Goal: Navigation & Orientation: Find specific page/section

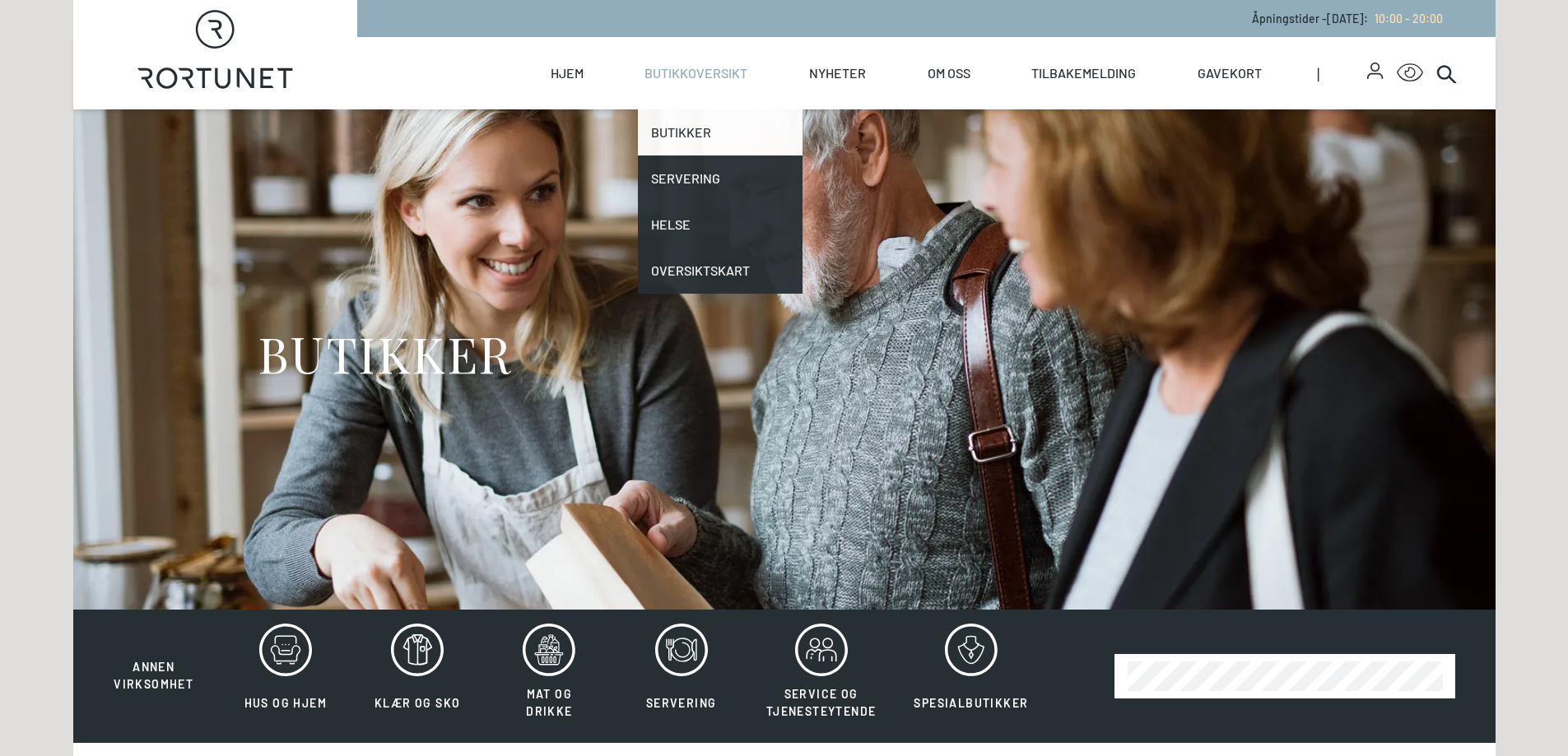
click at [698, 124] on link "Butikker" at bounding box center [720, 133] width 164 height 46
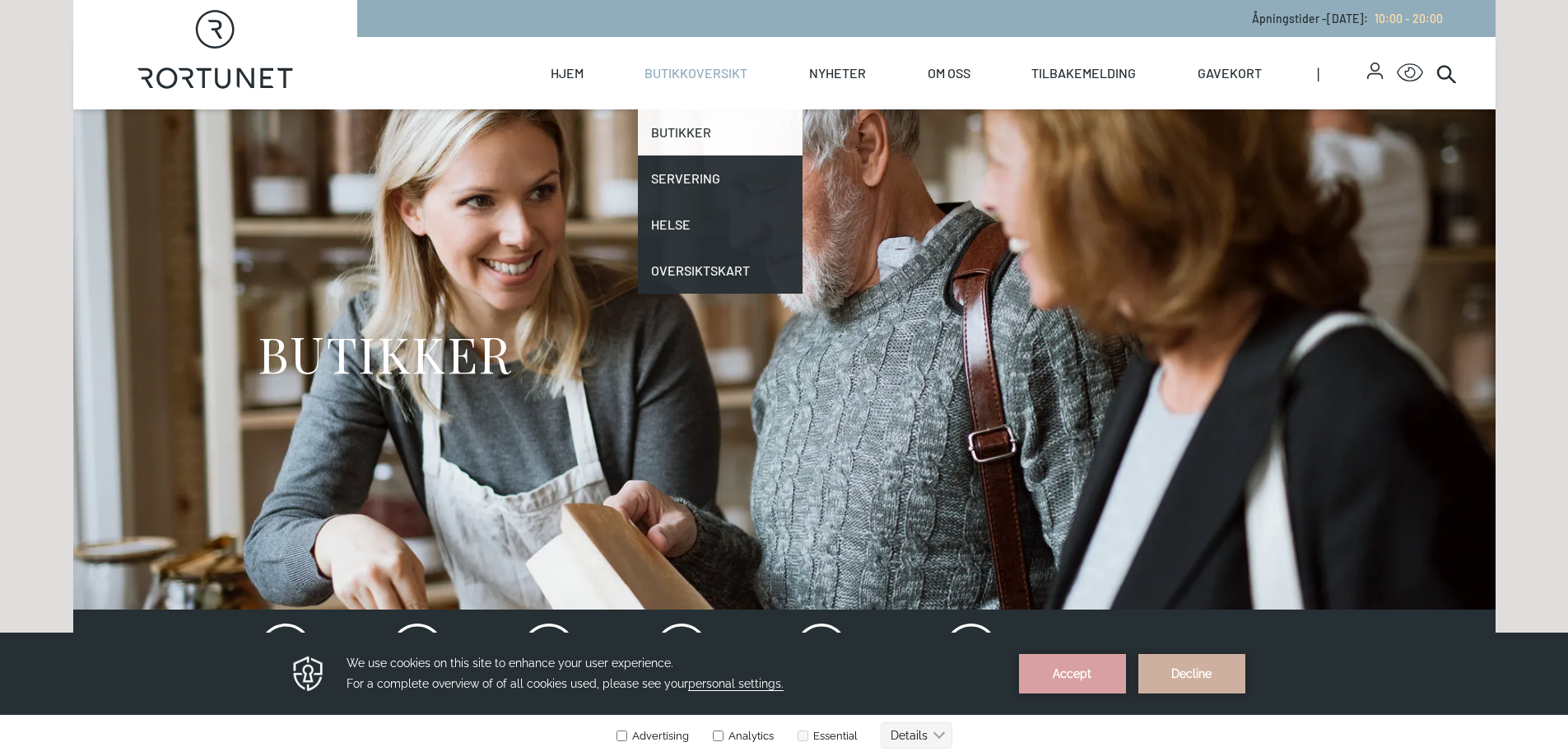
click at [680, 132] on link "Butikker" at bounding box center [720, 133] width 164 height 46
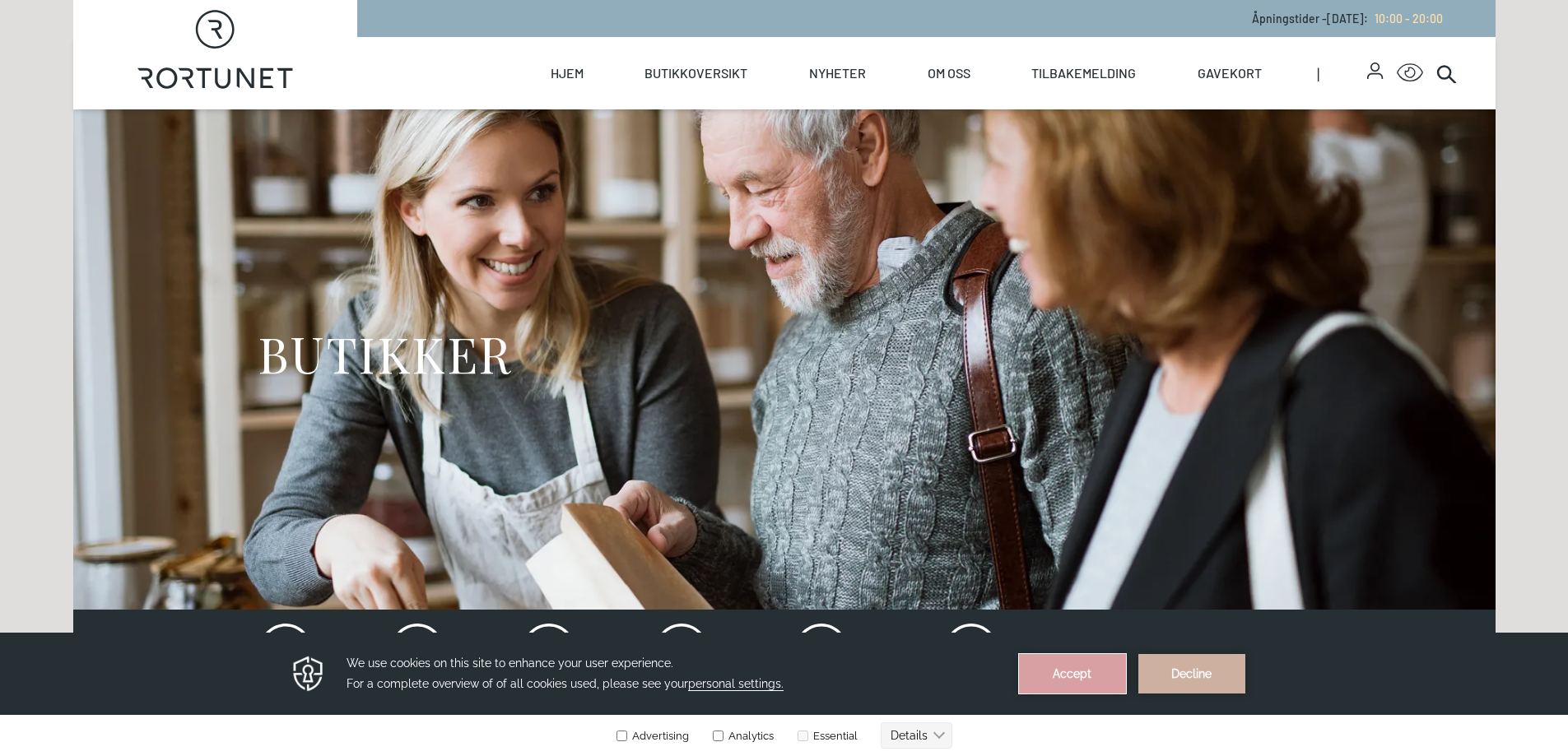
click at [1057, 677] on button "Accept" at bounding box center [1073, 674] width 107 height 40
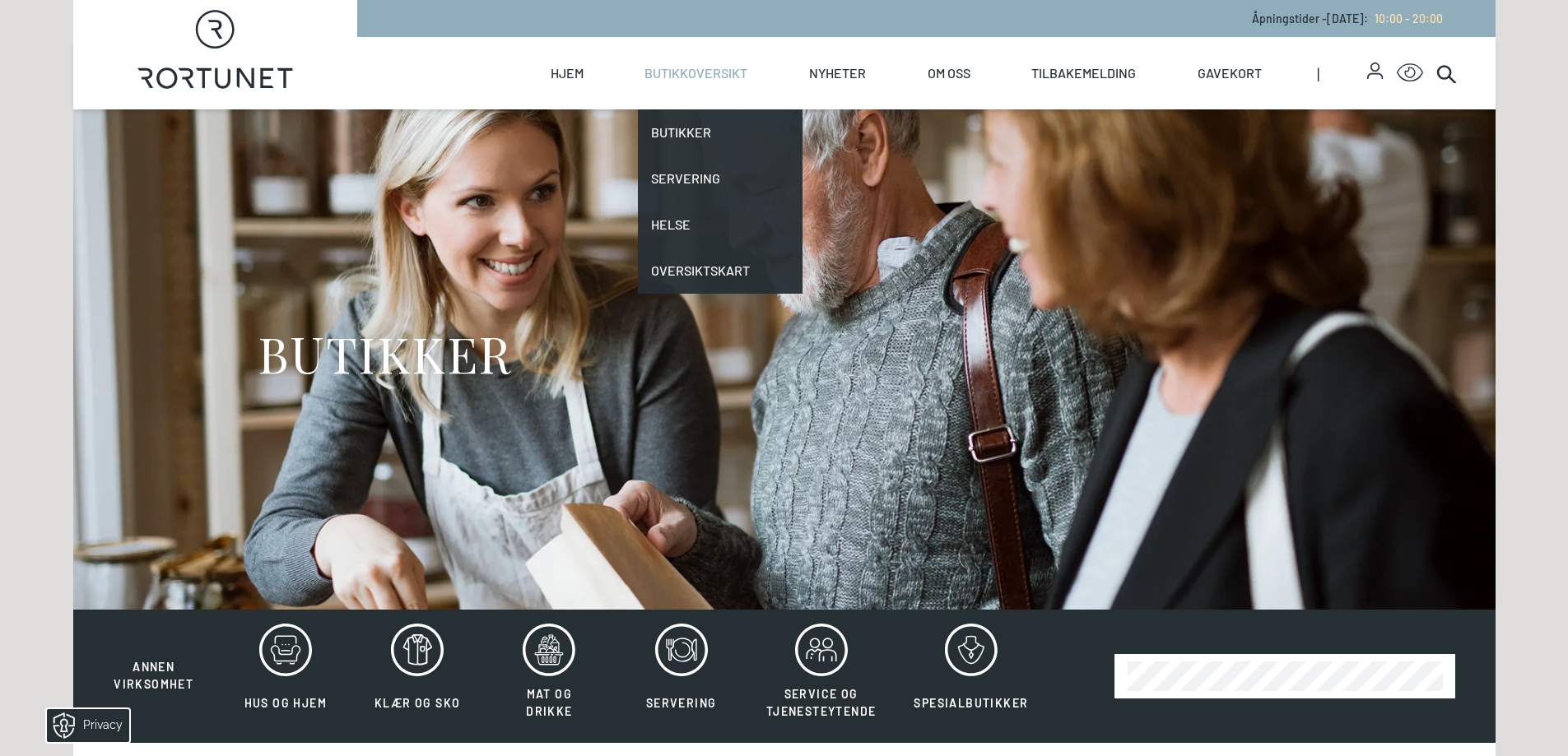
click at [681, 64] on link "Butikkoversikt" at bounding box center [695, 74] width 103 height 73
click at [718, 135] on link "Butikker" at bounding box center [720, 133] width 164 height 46
click at [679, 122] on link "Butikker" at bounding box center [720, 133] width 164 height 46
click at [676, 136] on link "Butikker" at bounding box center [720, 133] width 164 height 46
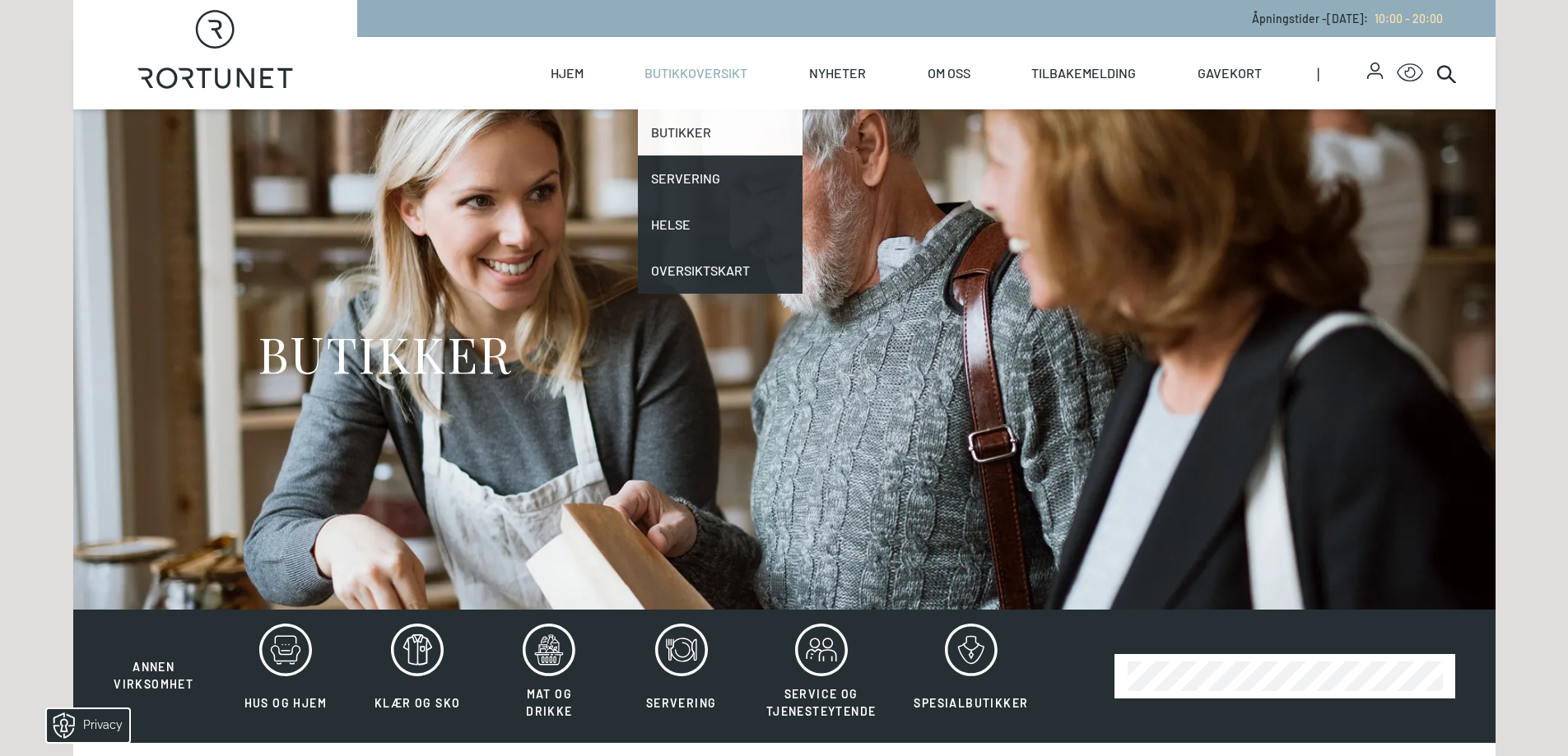
click at [676, 136] on link "Butikker" at bounding box center [720, 133] width 164 height 46
click at [676, 137] on link "Butikker" at bounding box center [720, 133] width 164 height 46
click at [679, 133] on link "Butikker" at bounding box center [720, 133] width 164 height 46
click at [698, 137] on link "Butikker" at bounding box center [720, 133] width 164 height 46
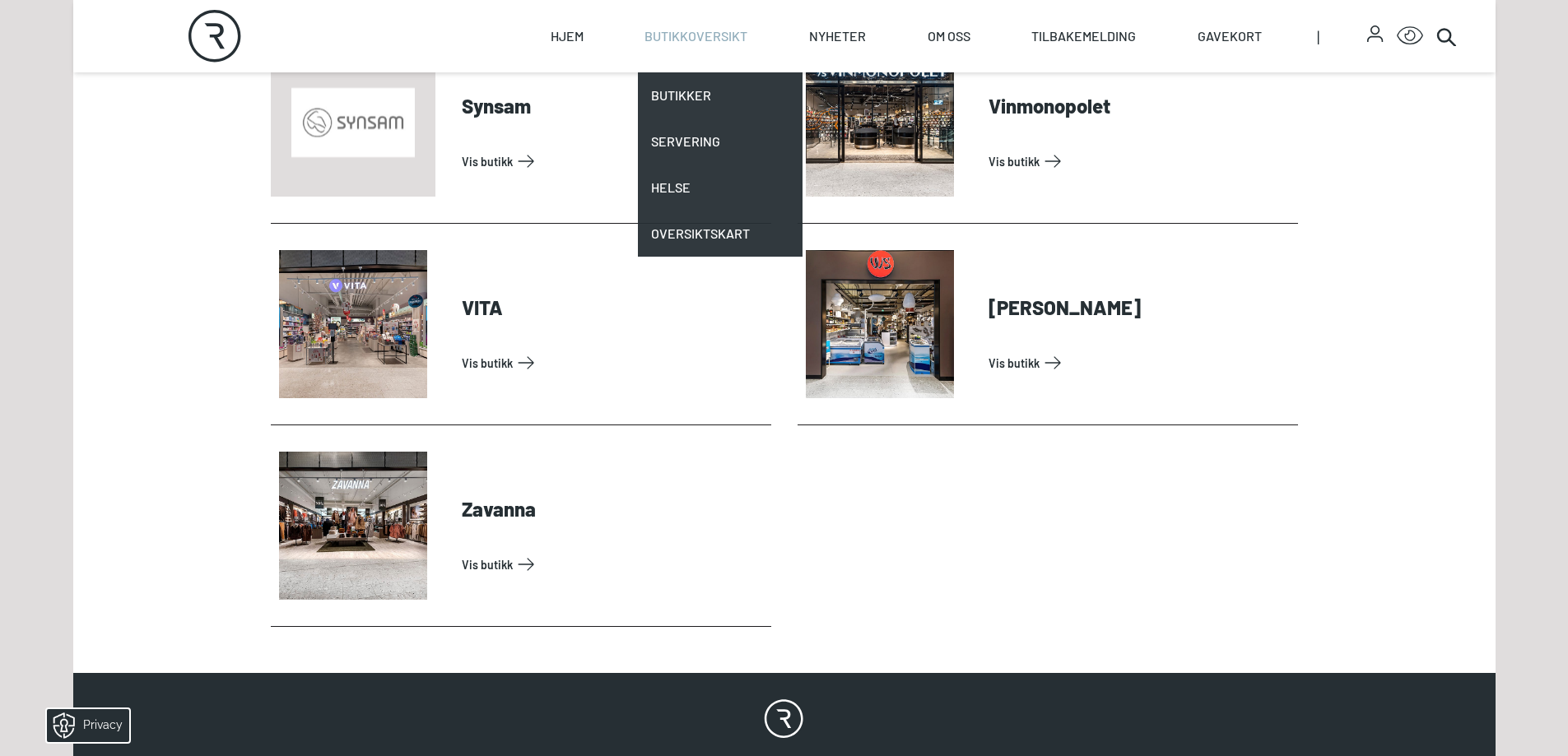
scroll to position [5287, 0]
